Goal: Navigation & Orientation: Find specific page/section

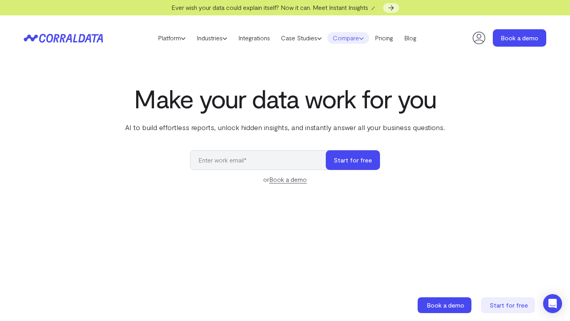
click at [353, 43] on link "Compare" at bounding box center [348, 38] width 42 height 12
click at [348, 37] on link "Compare" at bounding box center [348, 38] width 42 height 12
click at [361, 42] on link "Compare" at bounding box center [348, 38] width 42 height 12
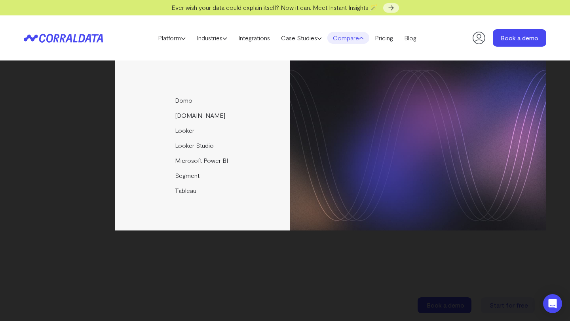
click at [361, 42] on link "Compare" at bounding box center [348, 38] width 42 height 12
